Goal: Browse casually

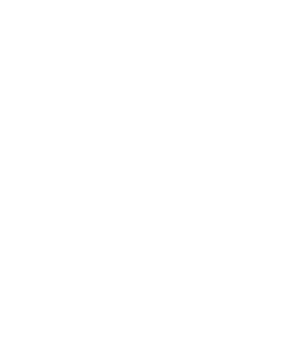
scroll to position [34, 0]
click at [257, 0] on html at bounding box center [145, 0] width 290 height 0
